Goal: Task Accomplishment & Management: Complete application form

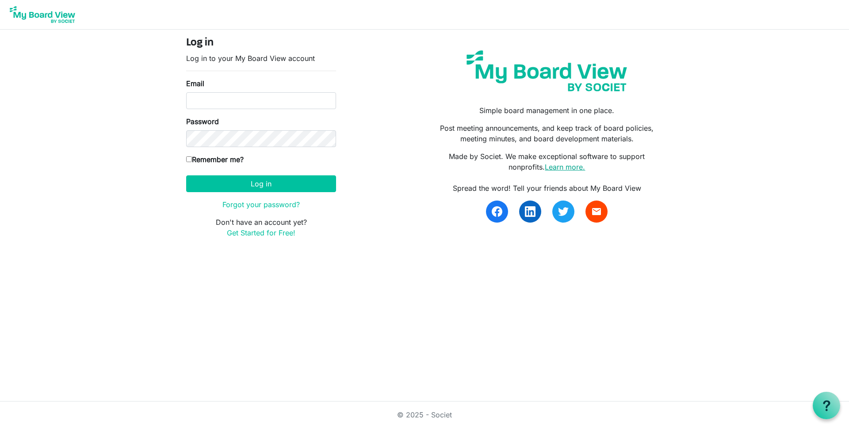
click at [577, 167] on link "Learn more." at bounding box center [565, 167] width 40 height 9
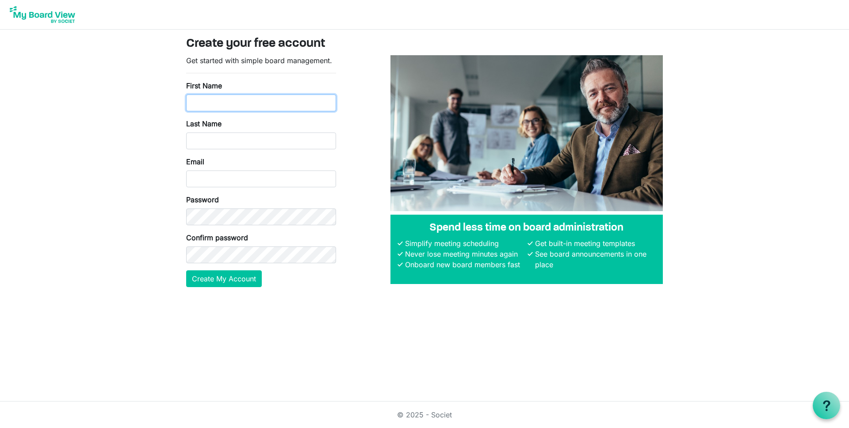
click at [206, 99] on input "First Name" at bounding box center [261, 103] width 150 height 17
type input "Norah"
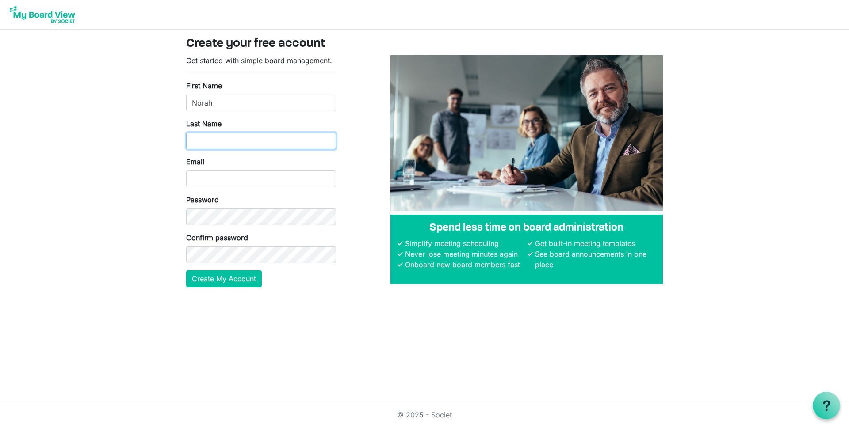
type input "[PERSON_NAME]"
click at [199, 181] on input "Email" at bounding box center [261, 179] width 150 height 17
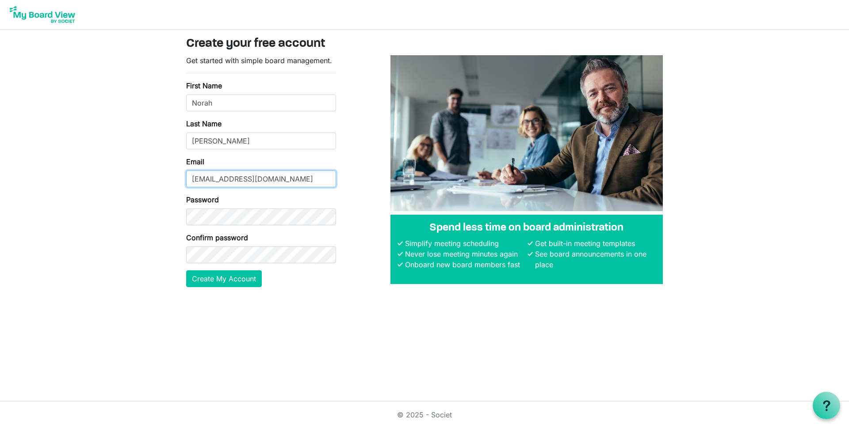
type input "meteortheatreproduction@gmail.com"
click at [234, 276] on button "Create My Account" at bounding box center [224, 279] width 76 height 17
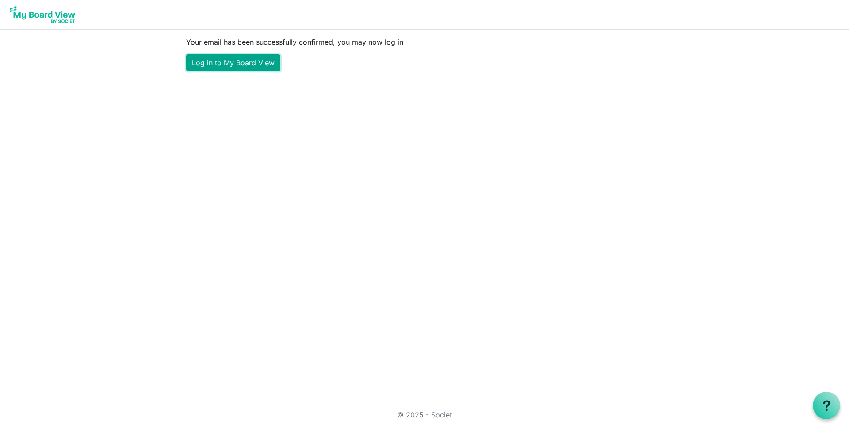
click at [245, 62] on link "Log in to My Board View" at bounding box center [233, 62] width 94 height 17
click at [221, 57] on link "Log in to My Board View" at bounding box center [233, 62] width 94 height 17
